Goal: Contribute content: Contribute content

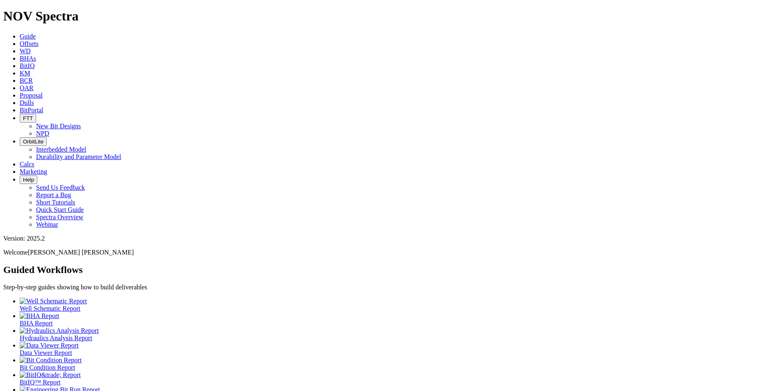
click at [34, 99] on span "Dulls" at bounding box center [27, 102] width 14 height 7
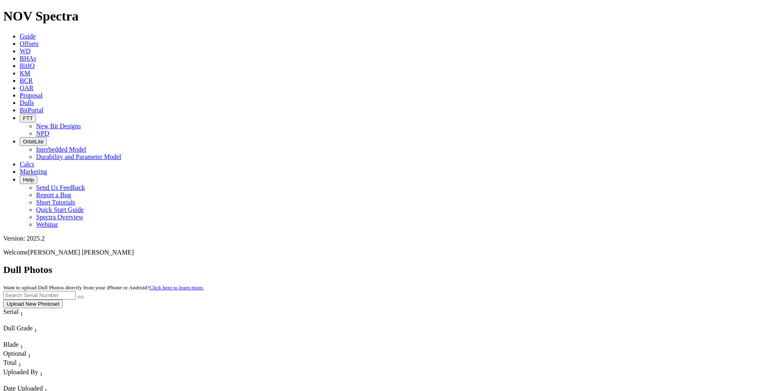
click at [63, 300] on button "Upload New Photoset" at bounding box center [32, 304] width 59 height 9
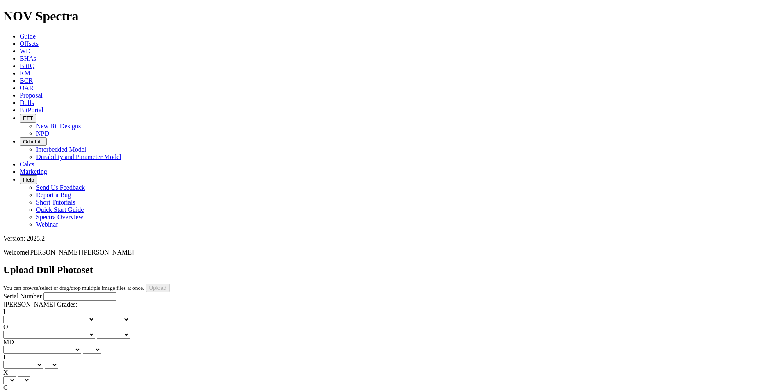
click at [46, 292] on input "Serial Number" at bounding box center [79, 296] width 73 height 9
type input "A307383"
type input "10/6/25"
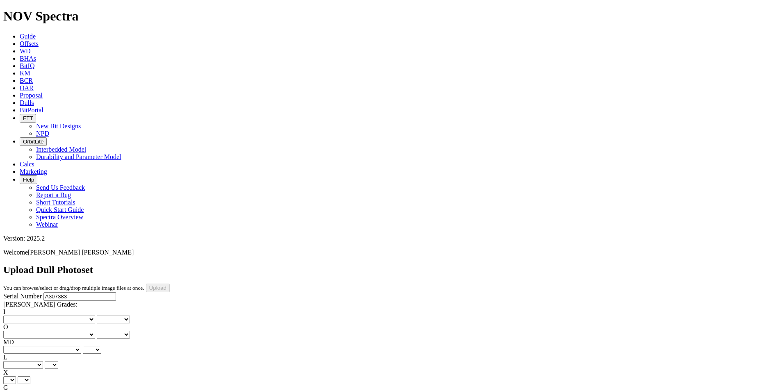
select select "string:_"
click at [16, 376] on select "X" at bounding box center [9, 380] width 13 height 8
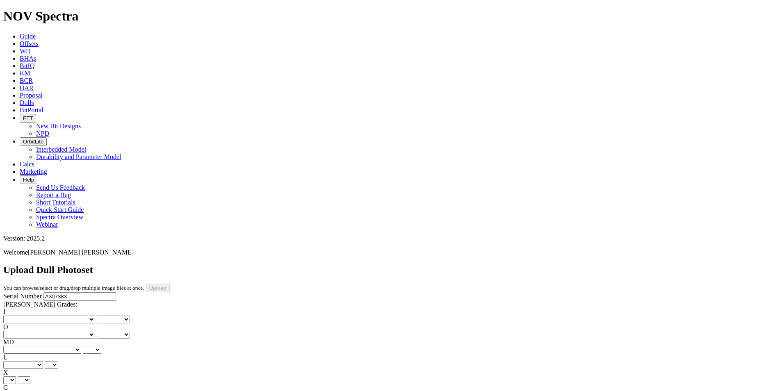
click at [16, 376] on select "X" at bounding box center [9, 380] width 13 height 8
select select "string:X"
click at [16, 376] on select "X" at bounding box center [9, 380] width 13 height 8
select select "string:X"
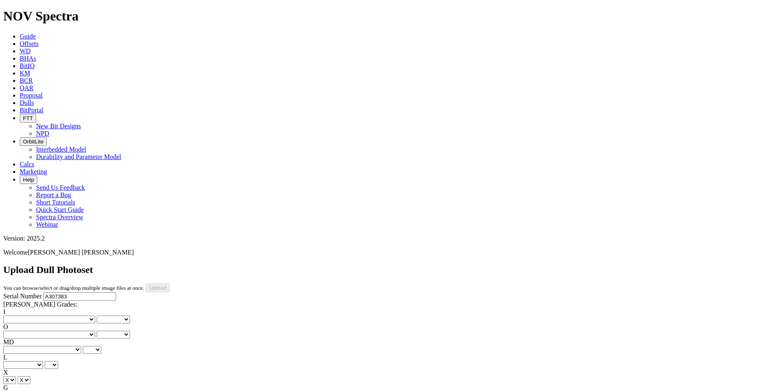
click at [75, 391] on select "Unknown I - In Gauge 1 - 1/16 in Undergauge" 2 - 2/16 in Undergauge = ⅛ in" 8 -…" at bounding box center [45, 395] width 84 height 8
select select "string:I"
click at [58, 391] on select "Unknown I - In Gauge 1 - 1/16 in Undergauge" 2 - 2/16 in Undergauge = ⅛ in" 8 -…" at bounding box center [45, 395] width 84 height 8
select select "string:I"
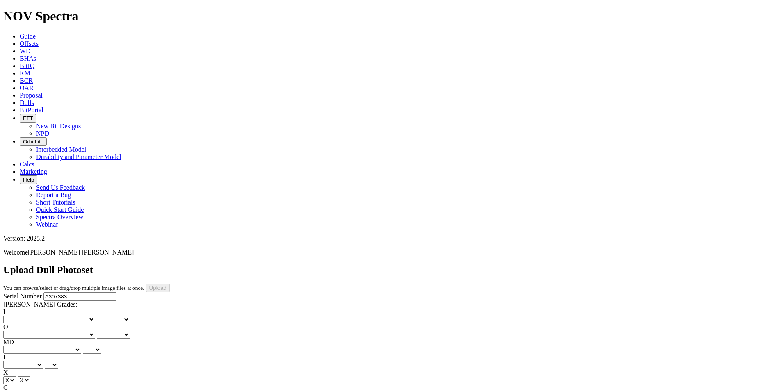
drag, startPoint x: 271, startPoint y: 193, endPoint x: 271, endPoint y: 202, distance: 9.4
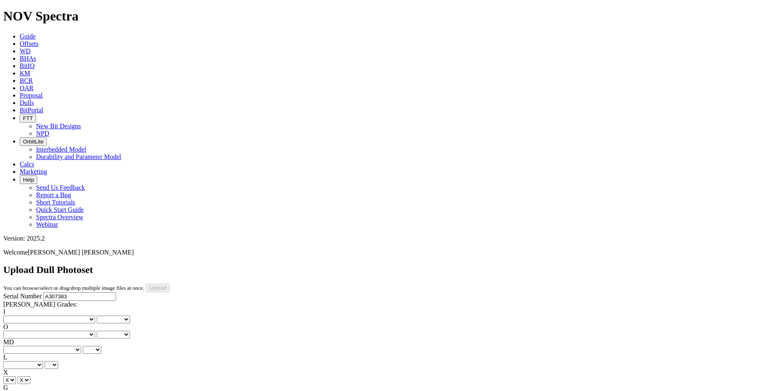
drag, startPoint x: 271, startPoint y: 321, endPoint x: 278, endPoint y: 313, distance: 10.4
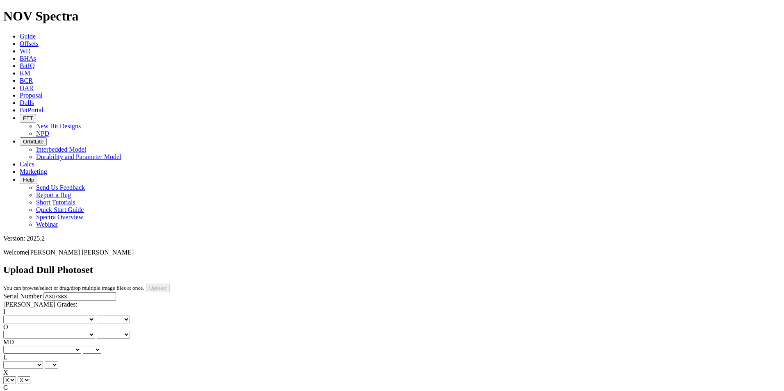
drag, startPoint x: 45, startPoint y: 124, endPoint x: 41, endPoint y: 126, distance: 4.2
click at [45, 316] on select "No lost, worn or damaged cutters 0 1 2 3 4 5 6 7 8 No diamond table left on any…" at bounding box center [49, 320] width 92 height 8
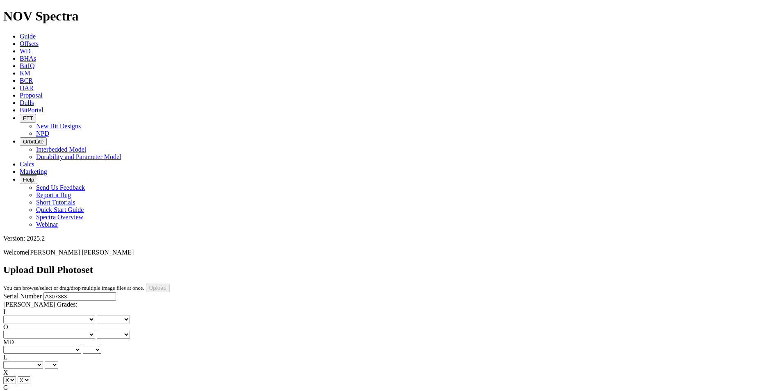
select select "number:0"
click at [16, 316] on select "No lost, worn or damaged cutters 0 1 2 3 4 5 6 7 8 No diamond table left on any…" at bounding box center [49, 320] width 92 height 8
select select "number:0"
drag, startPoint x: 73, startPoint y: 122, endPoint x: 76, endPoint y: 132, distance: 10.2
click at [73, 331] on select "No lost, worn or damaged cutters 0 1 2 3 4 5 6 7 8 No diamond table left on any…" at bounding box center [49, 335] width 92 height 8
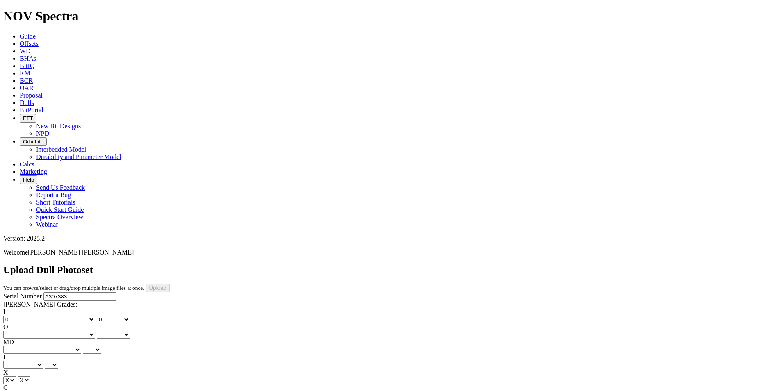
select select "number:0"
click at [58, 331] on select "No lost, worn or damaged cutters 0 1 2 3 4 5 6 7 8 No diamond table left on any…" at bounding box center [49, 335] width 92 height 8
select select "number:0"
click at [43, 361] on select "A - All C - Cone G - Gauge N - Nose S - Shoulder T - Taper" at bounding box center [23, 365] width 40 height 8
select select "string:A"
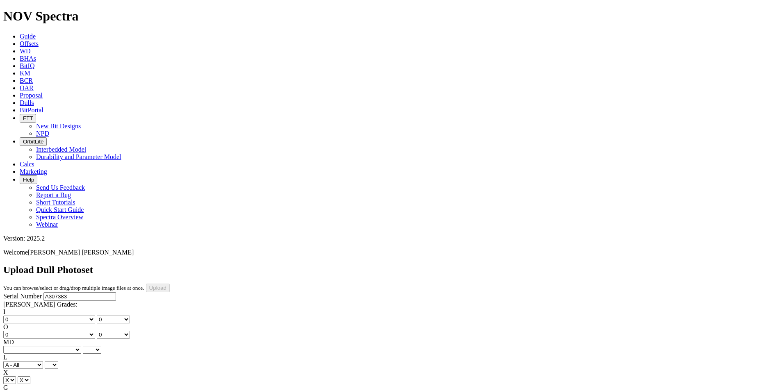
click at [43, 361] on select "A - All C - Cone G - Gauge N - Nose S - Shoulder T - Taper" at bounding box center [23, 365] width 40 height 8
select select "string:A"
click at [40, 346] on select "BF - Bond Failure BT - Broken Teeth/Cutters BU - Balled Up Bit CR - Cored CT - …" at bounding box center [42, 350] width 78 height 8
select select "string:CT"
click at [16, 346] on select "BF - Bond Failure BT - Broken Teeth/Cutters BU - Balled Up Bit CR - Cored CT - …" at bounding box center [42, 350] width 78 height 8
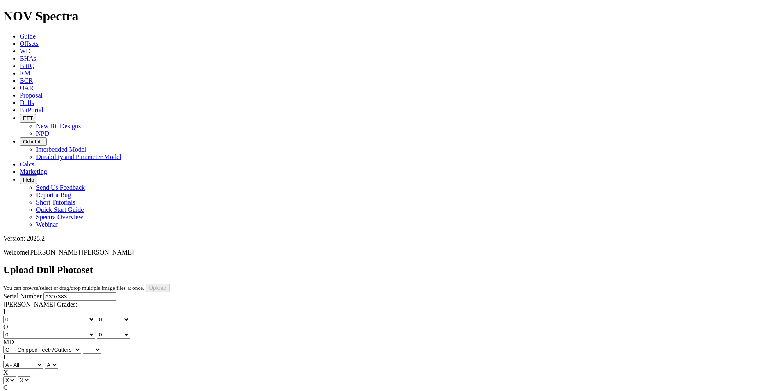
select select "string:CT"
select select "string:WT"
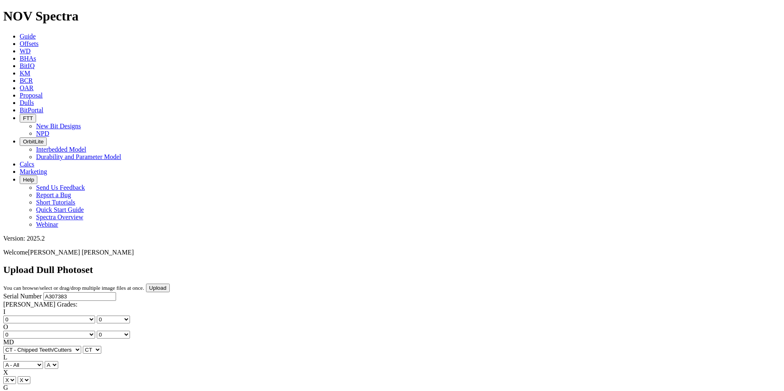
click at [170, 284] on input "Upload" at bounding box center [158, 288] width 24 height 9
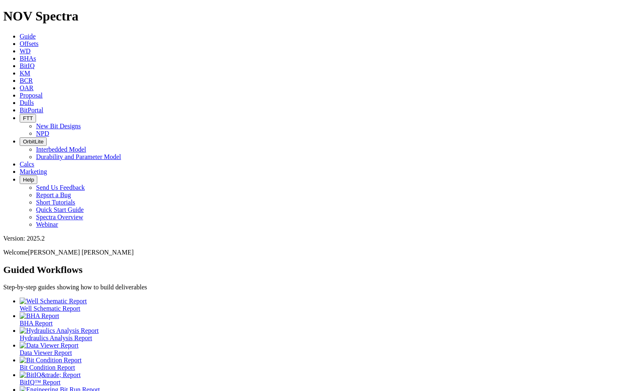
click at [34, 99] on span "Dulls" at bounding box center [27, 102] width 14 height 7
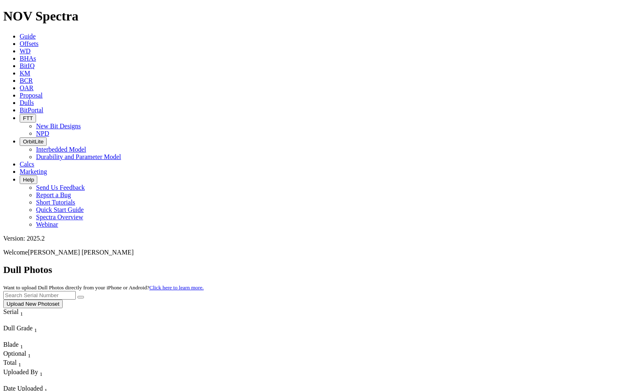
click at [76, 291] on input "text" at bounding box center [39, 295] width 73 height 9
type input "A315111"
click at [84, 296] on button "submit" at bounding box center [80, 297] width 7 height 2
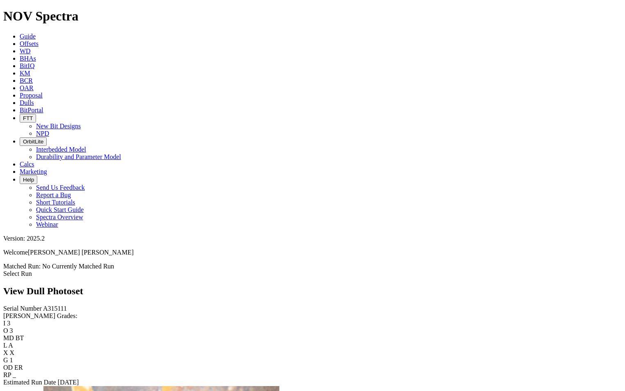
scroll to position [1557, 0]
